Goal: Check status: Check status

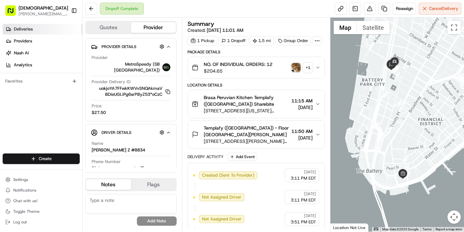
click at [25, 30] on span "Deliveries" at bounding box center [23, 29] width 19 height 6
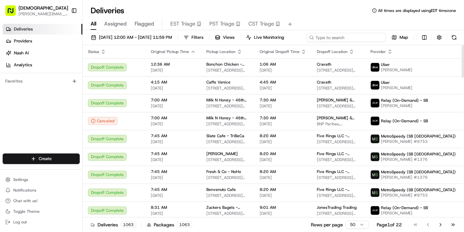
click at [358, 36] on input at bounding box center [346, 37] width 79 height 9
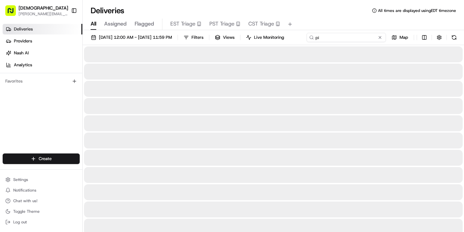
type input "p"
type input "c"
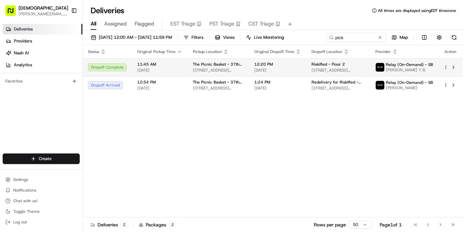
drag, startPoint x: 358, startPoint y: 36, endPoint x: 299, endPoint y: 81, distance: 74.1
click at [299, 73] on span "[DATE]" at bounding box center [278, 70] width 47 height 5
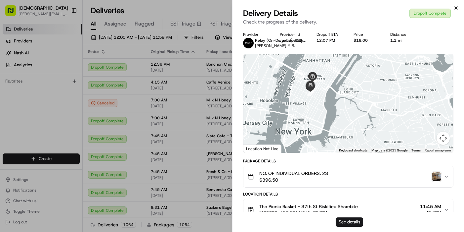
click at [457, 8] on icon "button" at bounding box center [456, 8] width 3 height 3
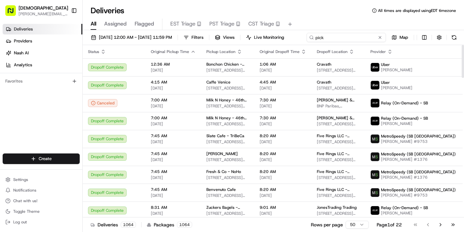
click at [349, 40] on input "pick" at bounding box center [346, 37] width 79 height 9
drag, startPoint x: 349, startPoint y: 40, endPoint x: 122, endPoint y: 50, distance: 227.0
click at [307, 42] on input "pick" at bounding box center [346, 37] width 79 height 9
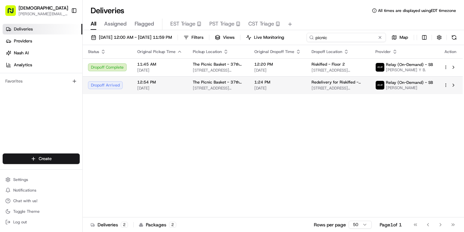
type input "picnic"
click at [179, 91] on span "[DATE]" at bounding box center [159, 87] width 45 height 5
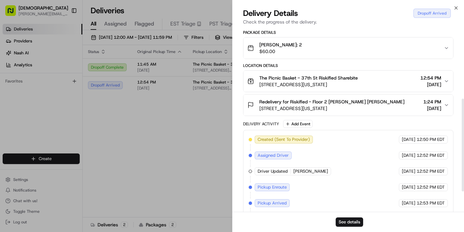
scroll to position [127, 0]
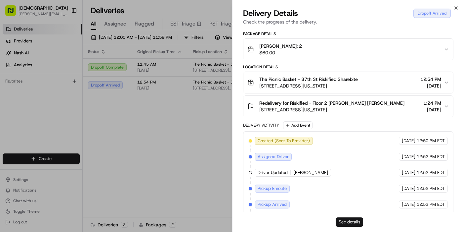
click at [349, 222] on button "See details" at bounding box center [349, 221] width 27 height 9
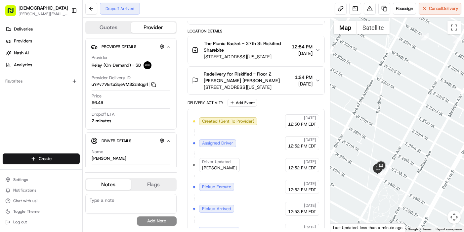
drag, startPoint x: 399, startPoint y: 152, endPoint x: 412, endPoint y: 49, distance: 104.1
click at [412, 49] on div at bounding box center [398, 125] width 134 height 214
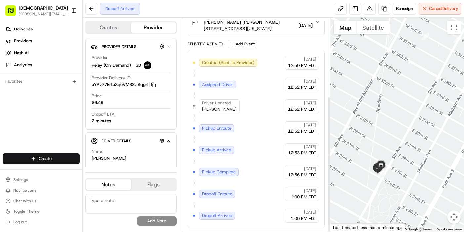
scroll to position [123, 0]
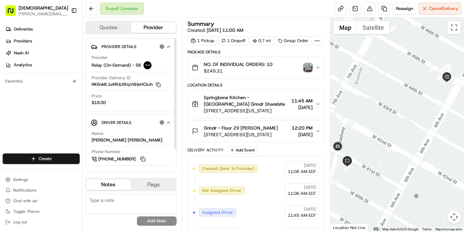
click at [309, 69] on img "button" at bounding box center [308, 67] width 9 height 9
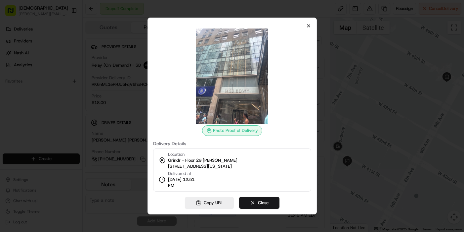
click at [308, 27] on icon "button" at bounding box center [308, 25] width 5 height 5
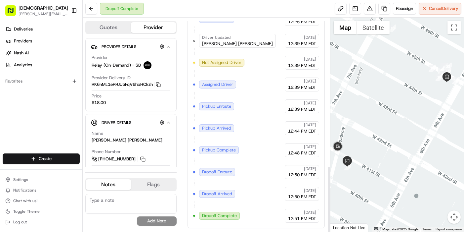
scroll to position [477, 0]
